Goal: Find specific page/section: Find specific page/section

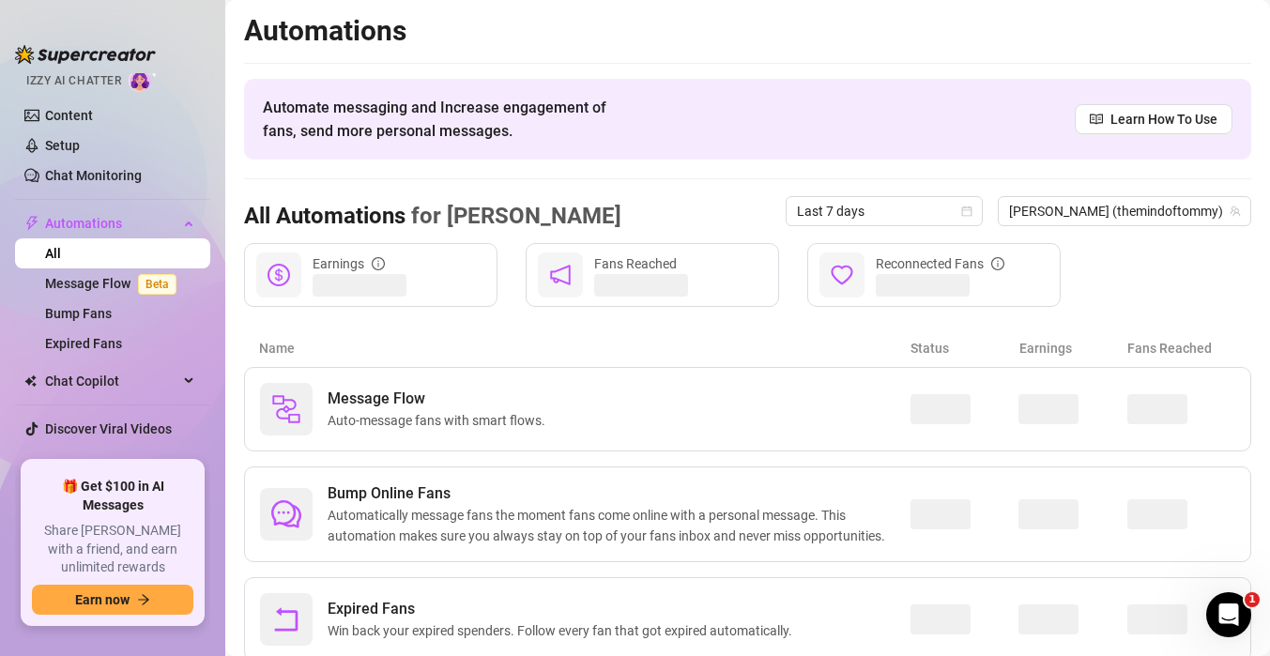
scroll to position [148, 0]
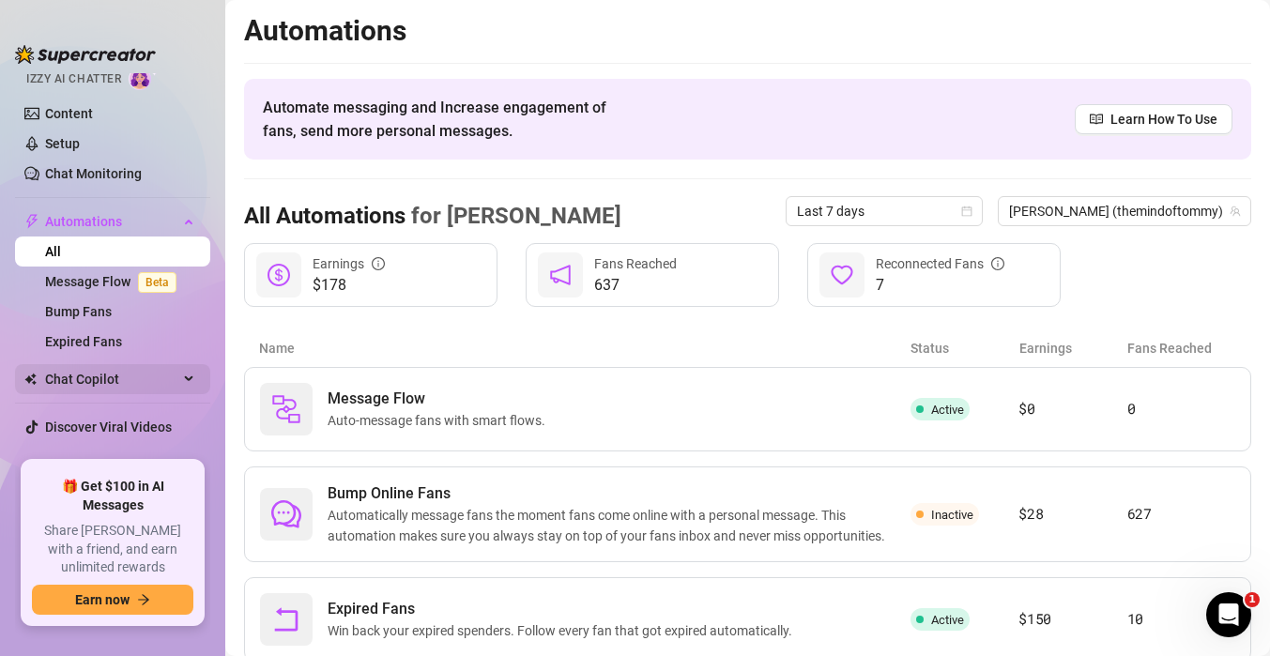
click at [76, 375] on span "Chat Copilot" at bounding box center [111, 379] width 133 height 30
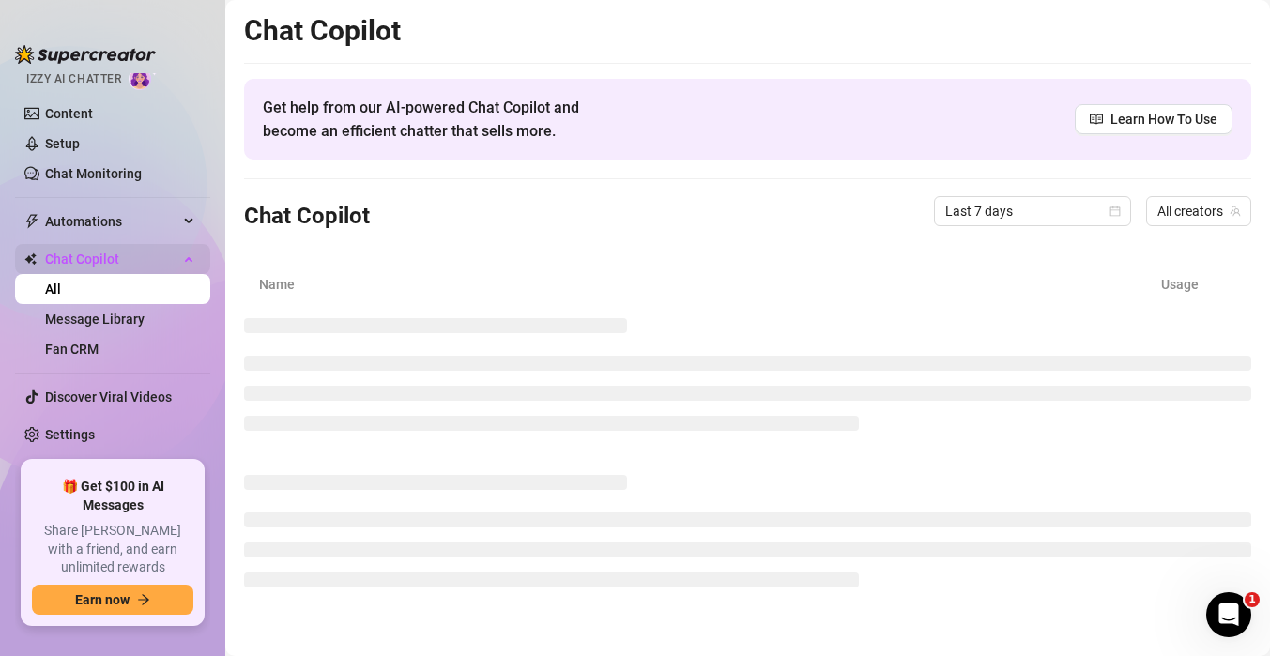
scroll to position [134, 0]
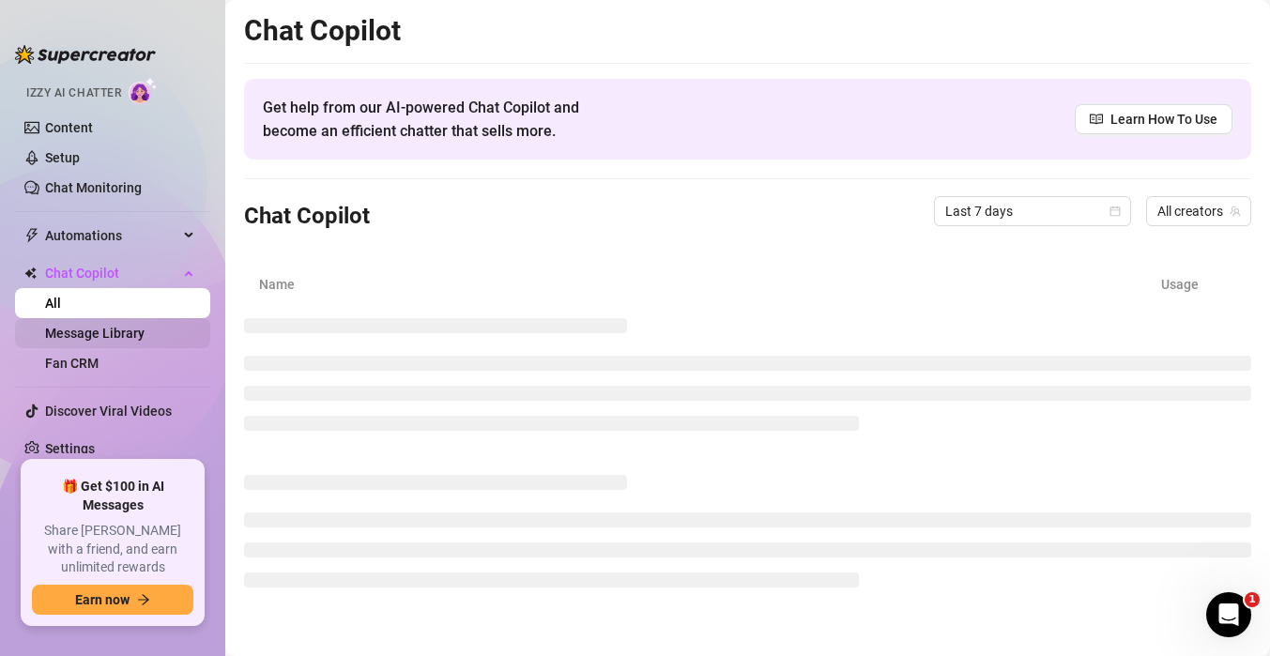
click at [127, 326] on link "Message Library" at bounding box center [94, 333] width 99 height 15
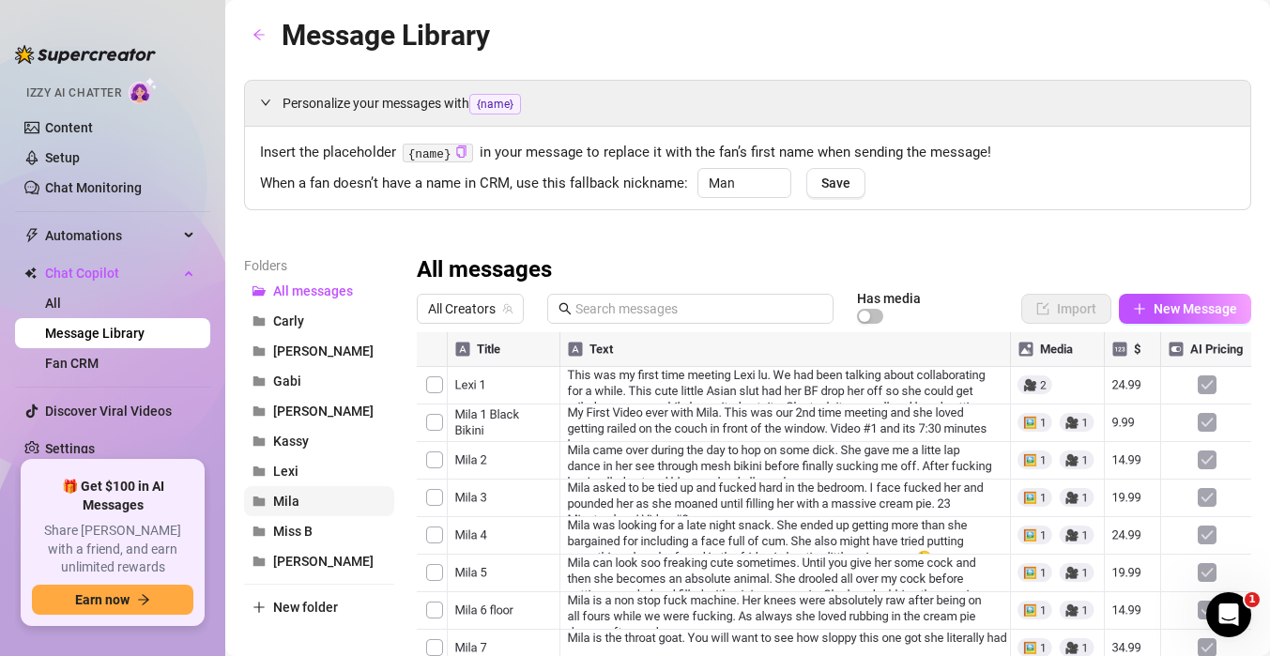
click at [280, 505] on span "Mila" at bounding box center [286, 501] width 26 height 15
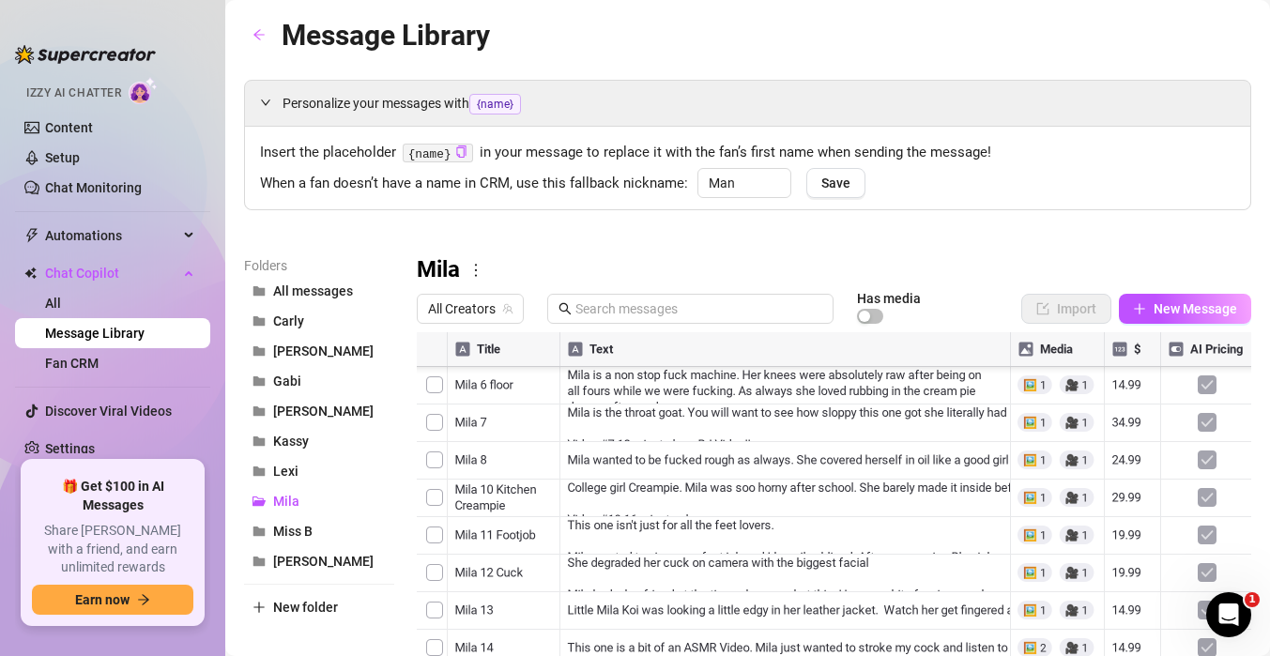
scroll to position [545, 0]
